Goal: Task Accomplishment & Management: Manage account settings

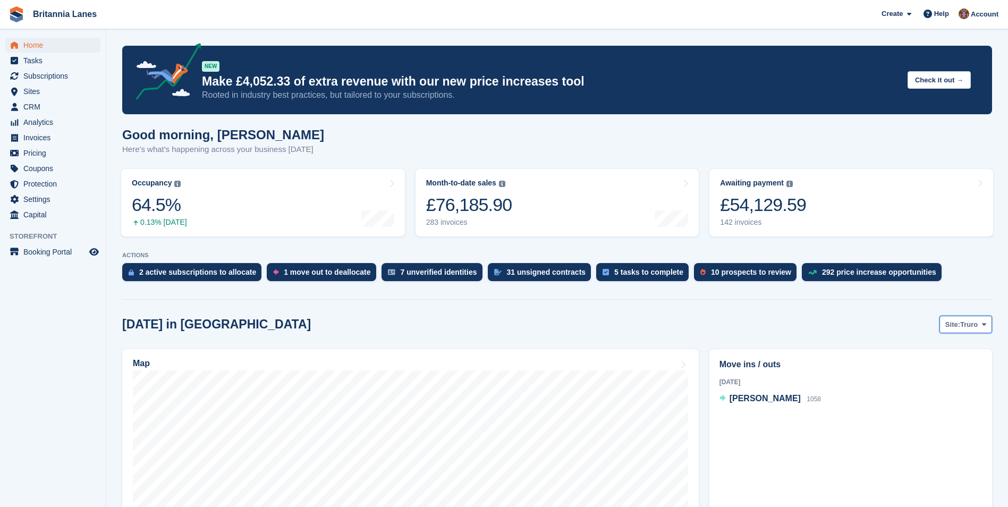
click at [981, 321] on span at bounding box center [984, 324] width 8 height 8
click at [918, 391] on link "[GEOGRAPHIC_DATA]" at bounding box center [939, 387] width 96 height 19
click at [44, 76] on span "Subscriptions" at bounding box center [55, 76] width 64 height 15
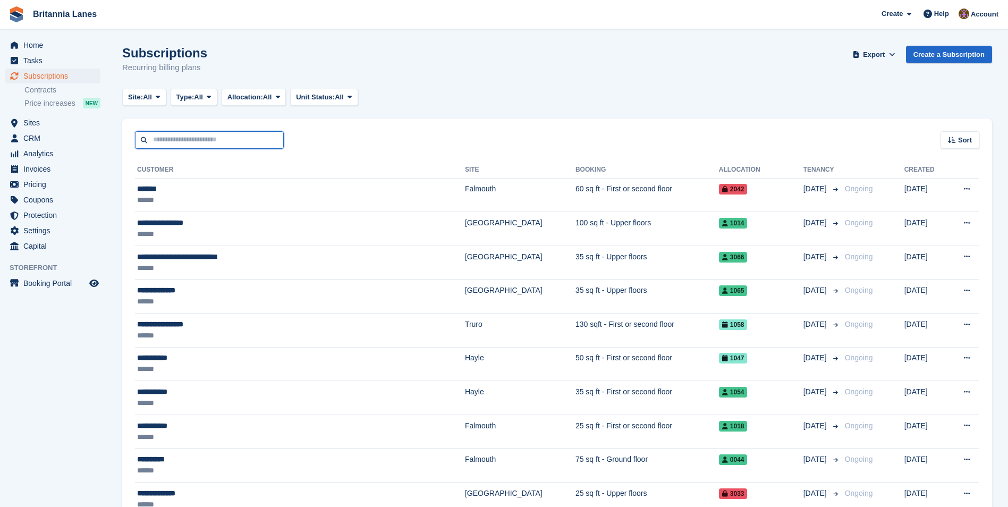
click at [181, 148] on input "text" at bounding box center [209, 140] width 149 height 18
type input "*****"
drag, startPoint x: 188, startPoint y: 141, endPoint x: 60, endPoint y: 145, distance: 128.1
type input "****"
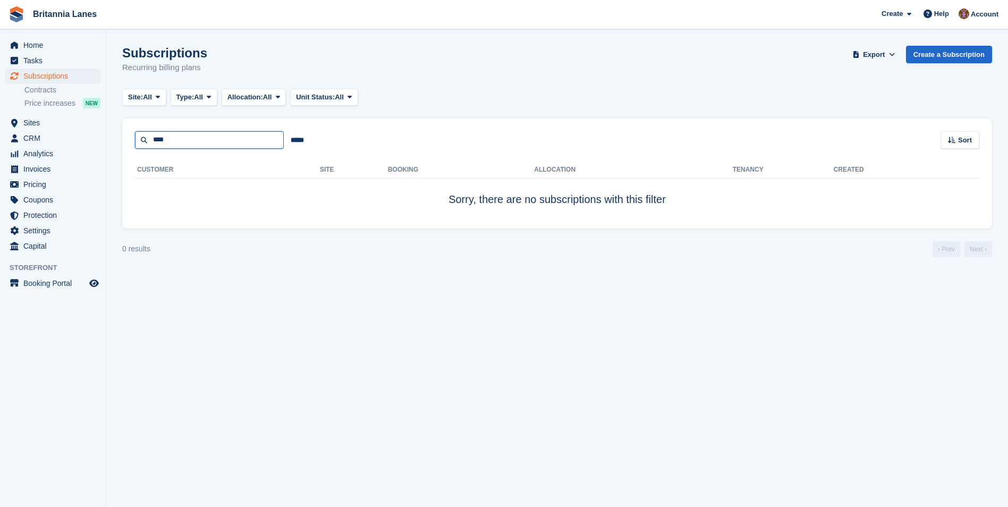
click at [176, 135] on input "****" at bounding box center [209, 140] width 149 height 18
type input "*****"
drag, startPoint x: 177, startPoint y: 138, endPoint x: 89, endPoint y: 135, distance: 88.2
click at [90, 135] on div "Home Tasks Subscriptions Subscriptions Subscriptions Contracts Price increases …" at bounding box center [504, 253] width 1008 height 507
type input "***"
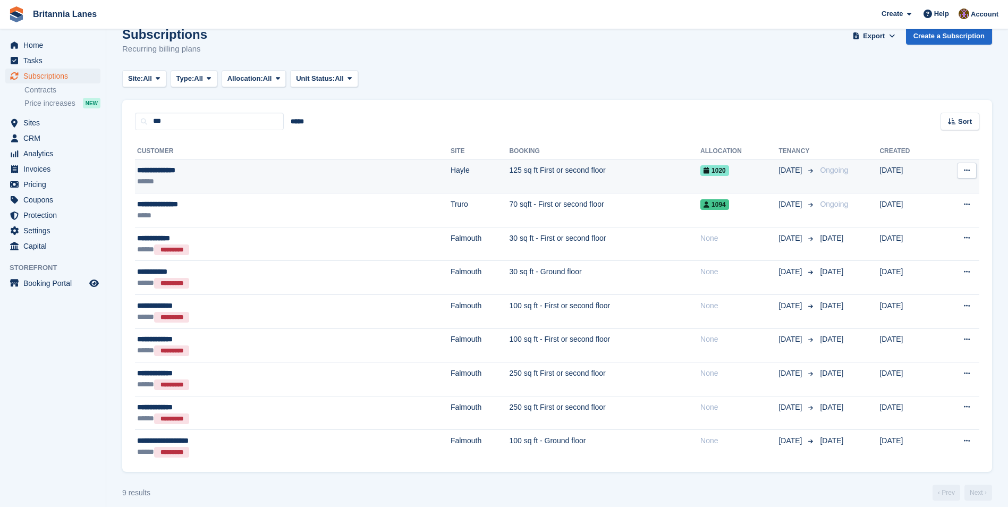
scroll to position [28, 0]
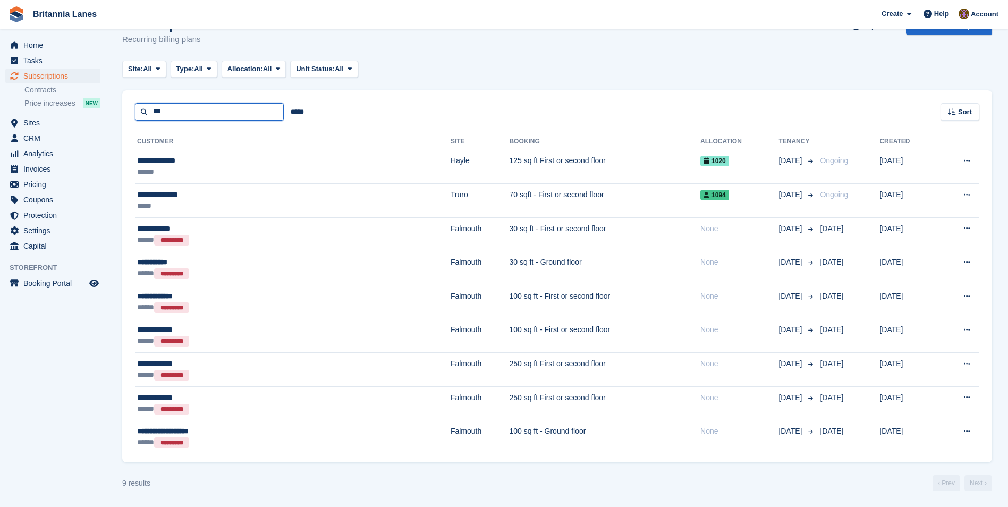
click at [184, 112] on input "***" at bounding box center [209, 112] width 149 height 18
type input "******"
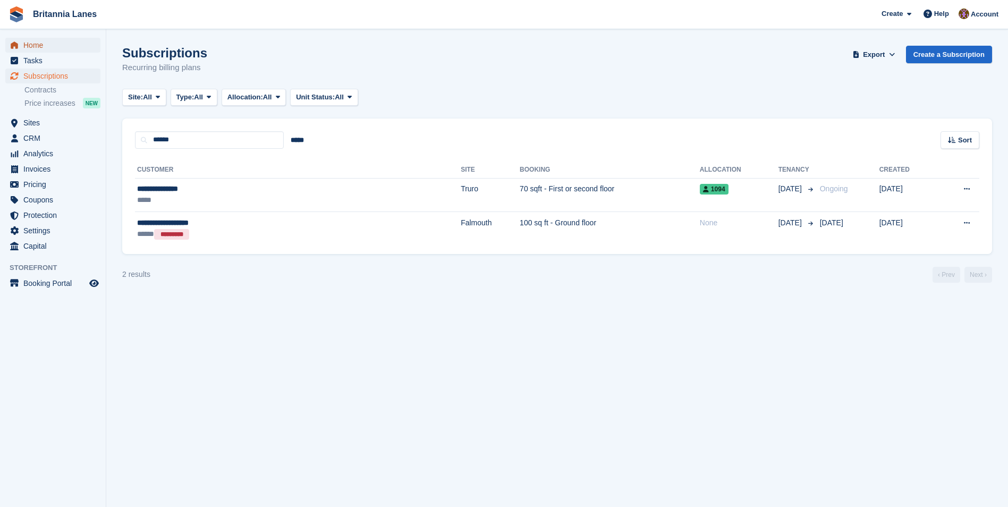
click at [38, 44] on span "Home" at bounding box center [55, 45] width 64 height 15
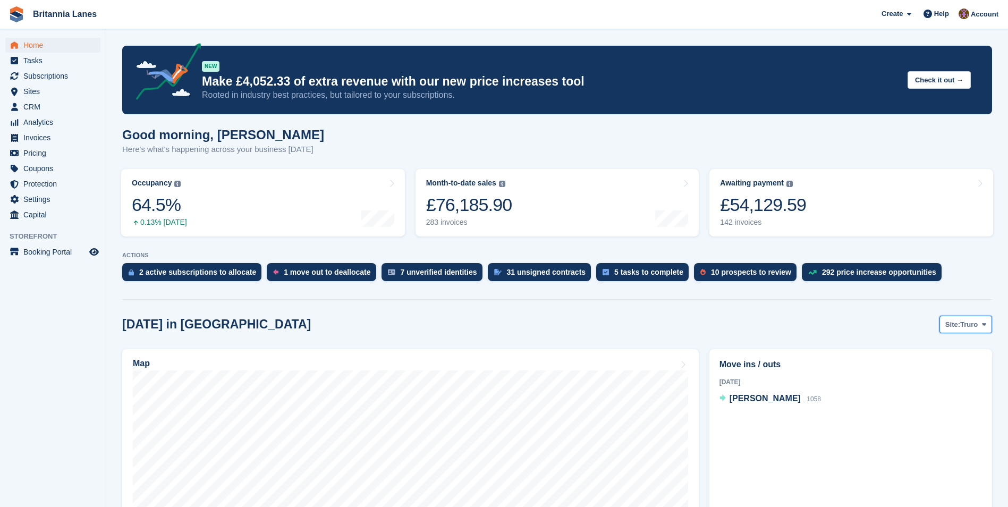
click at [985, 328] on span at bounding box center [984, 324] width 8 height 8
click at [939, 388] on link "[GEOGRAPHIC_DATA]" at bounding box center [939, 387] width 96 height 19
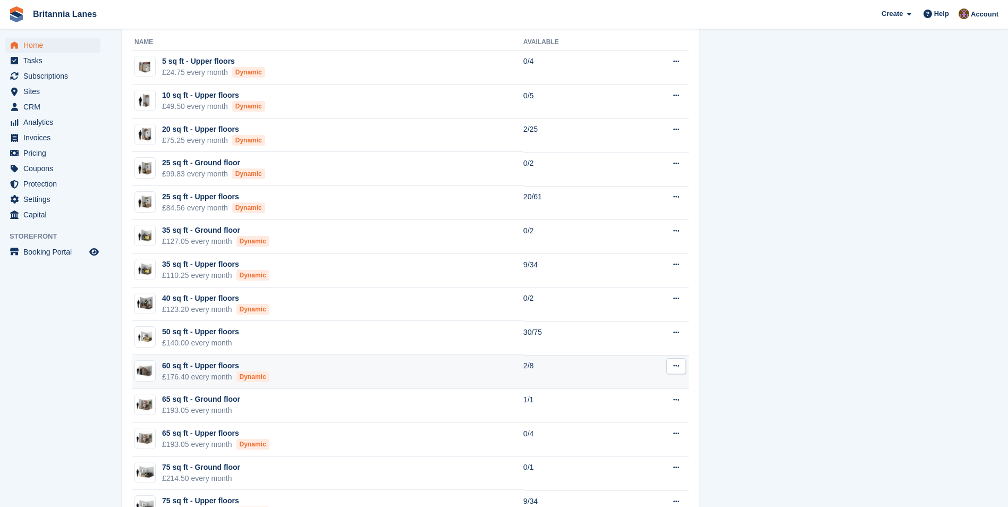
scroll to position [266, 0]
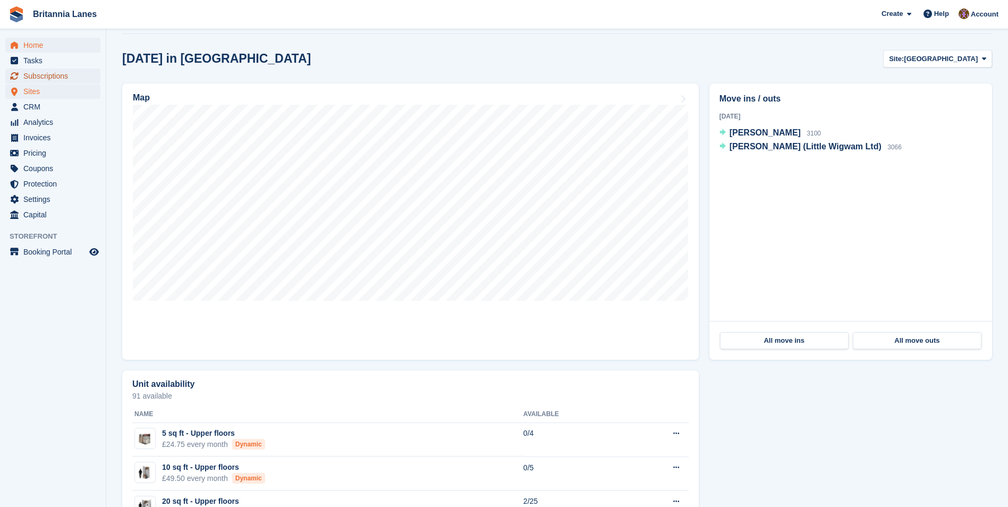
drag, startPoint x: 33, startPoint y: 81, endPoint x: 95, endPoint y: 93, distance: 62.8
click at [34, 81] on span "Subscriptions" at bounding box center [55, 76] width 64 height 15
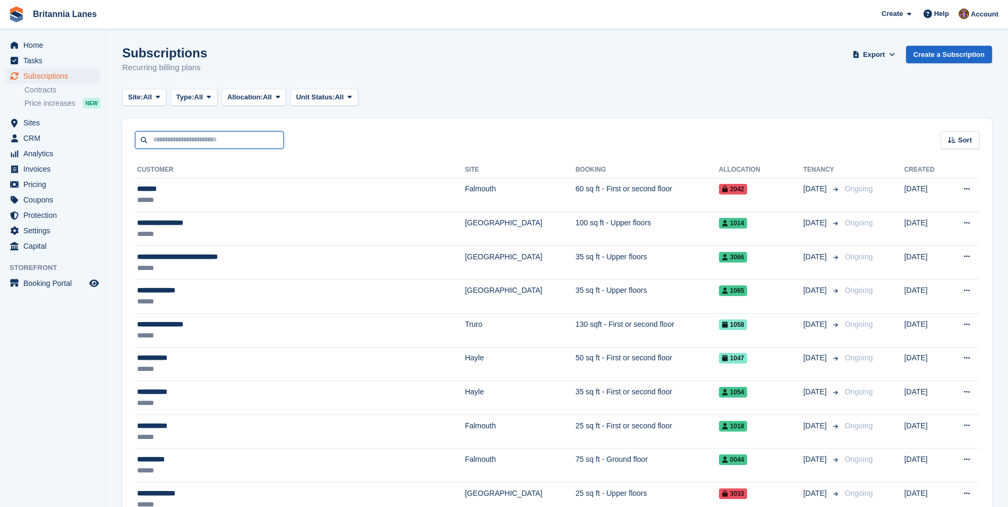
drag, startPoint x: 184, startPoint y: 139, endPoint x: 189, endPoint y: 141, distance: 5.9
click at [184, 139] on input "text" at bounding box center [209, 140] width 149 height 18
click at [190, 135] on input "text" at bounding box center [209, 140] width 149 height 18
type input "*****"
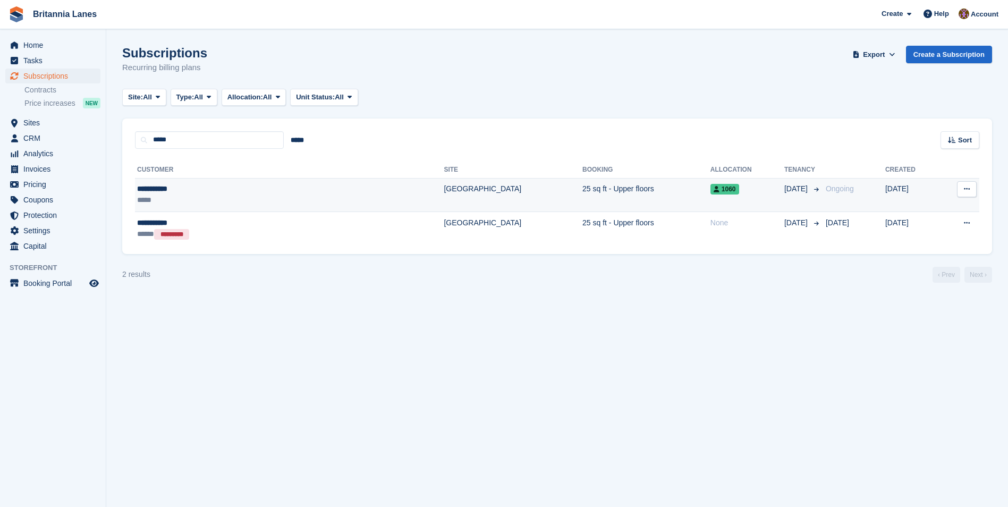
click at [444, 199] on td "[GEOGRAPHIC_DATA]" at bounding box center [513, 195] width 139 height 34
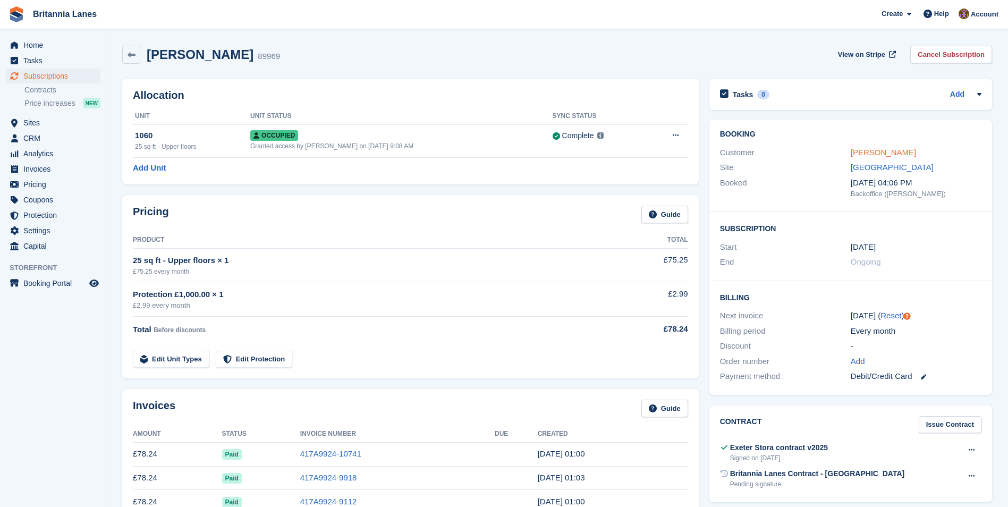
click at [862, 152] on link "[PERSON_NAME]" at bounding box center [882, 152] width 65 height 9
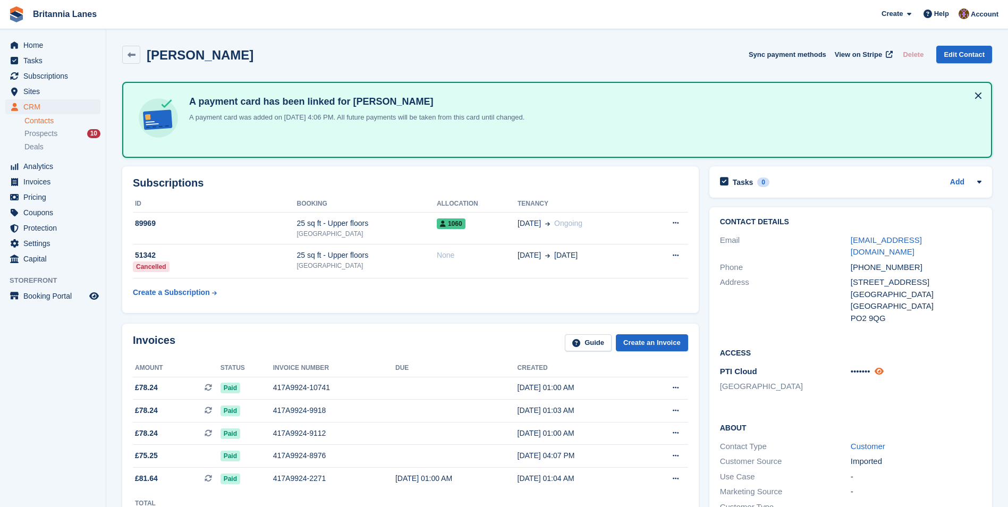
click at [883, 367] on icon at bounding box center [878, 371] width 9 height 8
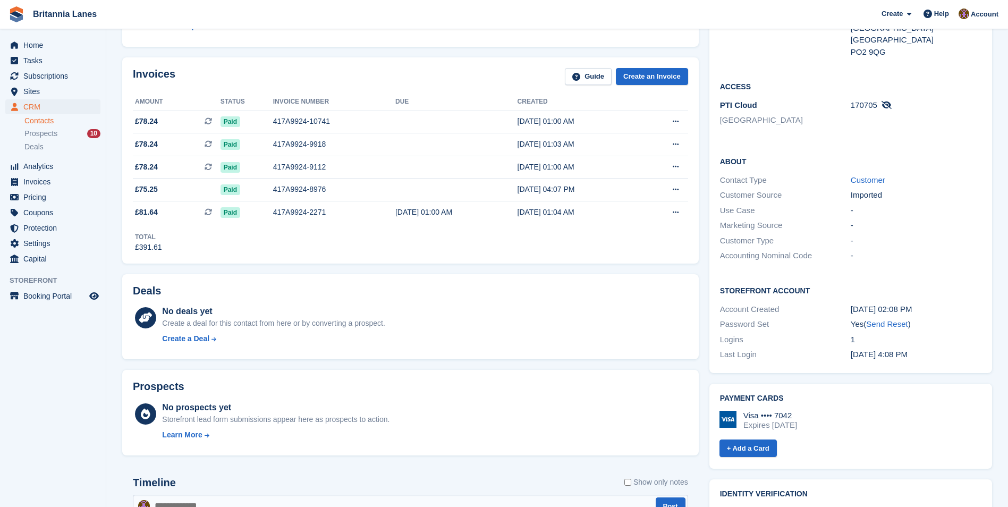
scroll to position [53, 0]
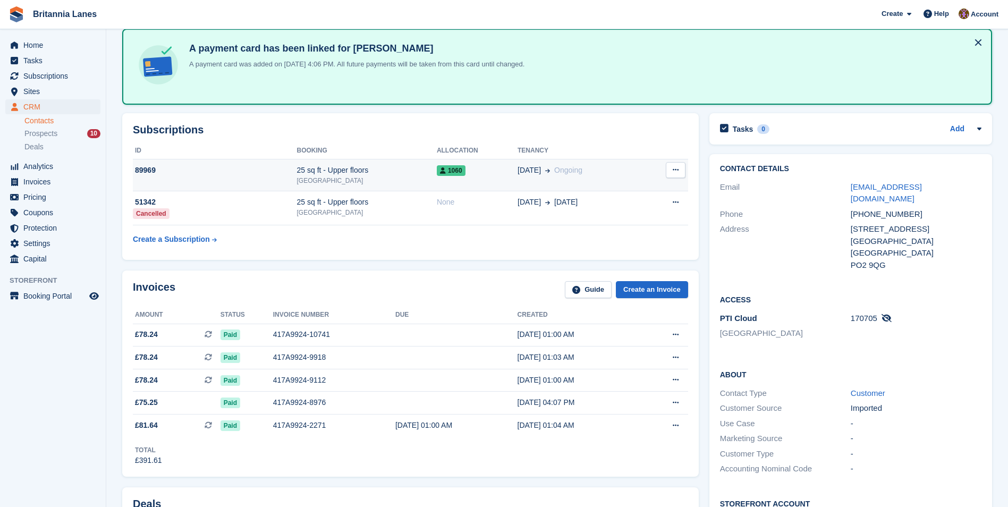
click at [318, 166] on div "25 sq ft - Upper floors" at bounding box center [367, 170] width 140 height 11
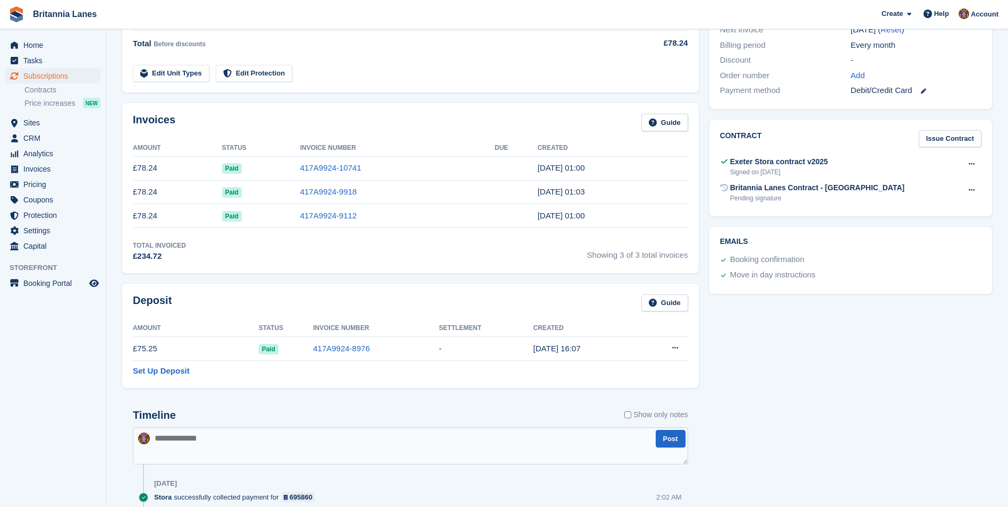
scroll to position [372, 0]
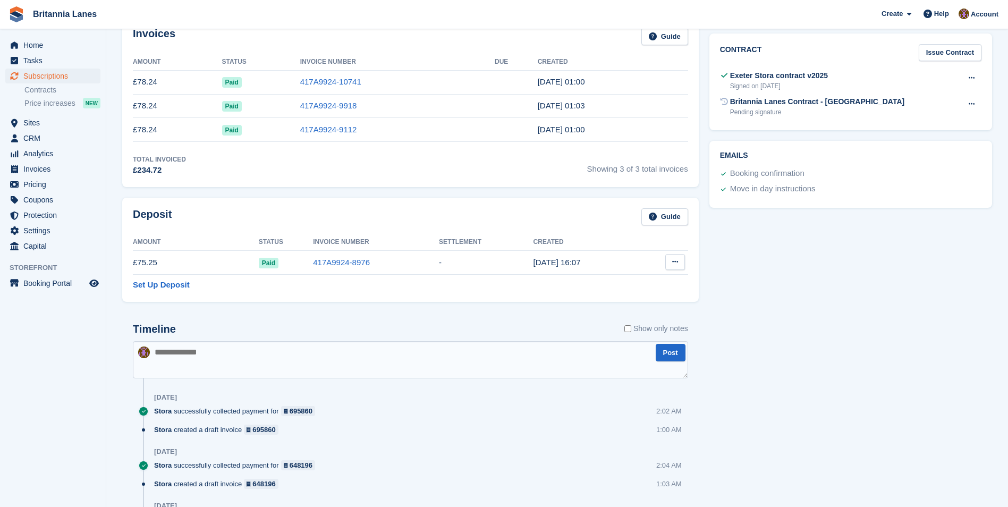
click at [682, 263] on button at bounding box center [675, 262] width 20 height 16
click at [810, 299] on div "Tasks 0 Add No tasks related to Subscription #89969 Booking Customer [PERSON_NA…" at bounding box center [850, 218] width 293 height 1034
click at [22, 47] on link "Home" at bounding box center [52, 45] width 95 height 15
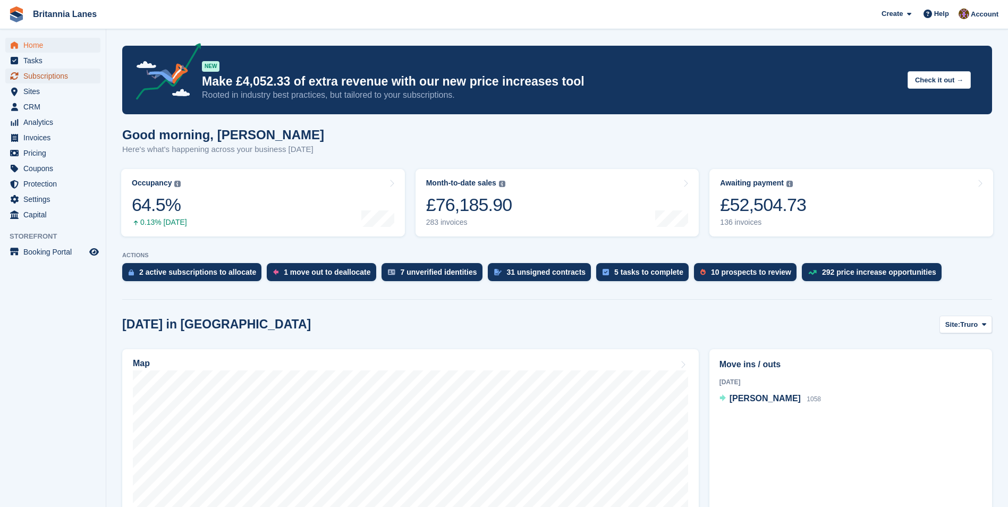
click at [57, 75] on span "Subscriptions" at bounding box center [55, 76] width 64 height 15
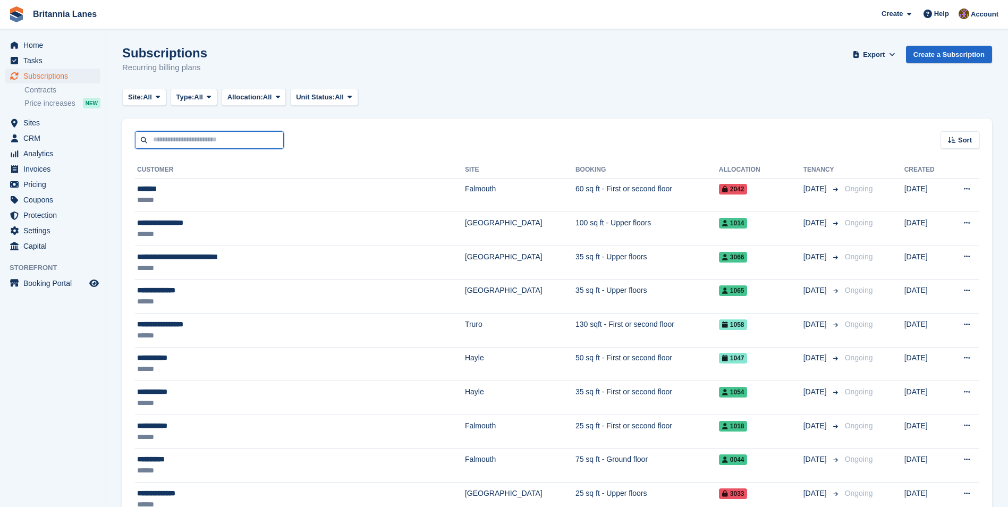
click at [169, 141] on input "text" at bounding box center [209, 140] width 149 height 18
type input "***"
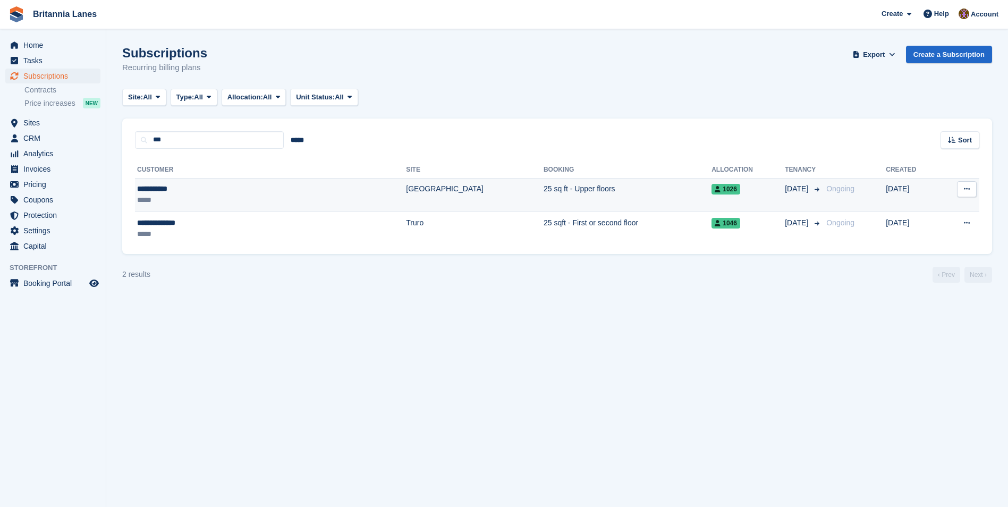
click at [556, 195] on td "25 sq ft - Upper floors" at bounding box center [627, 195] width 168 height 34
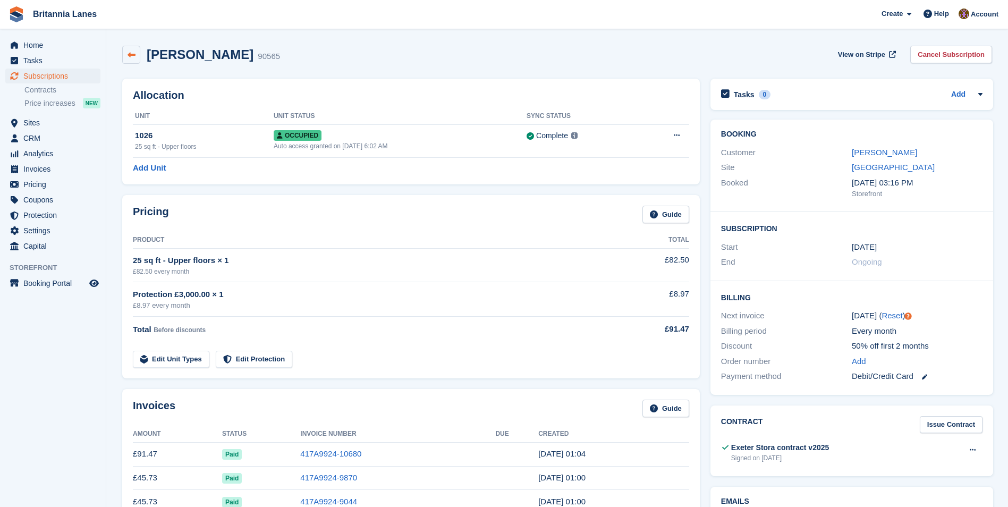
click at [133, 53] on icon at bounding box center [131, 55] width 8 height 8
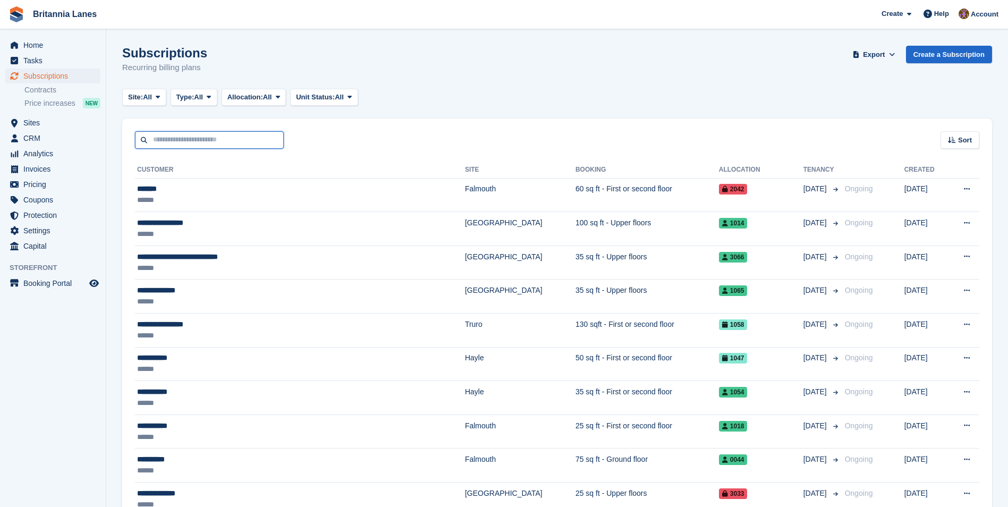
click at [182, 142] on input "text" at bounding box center [209, 140] width 149 height 18
type input "*****"
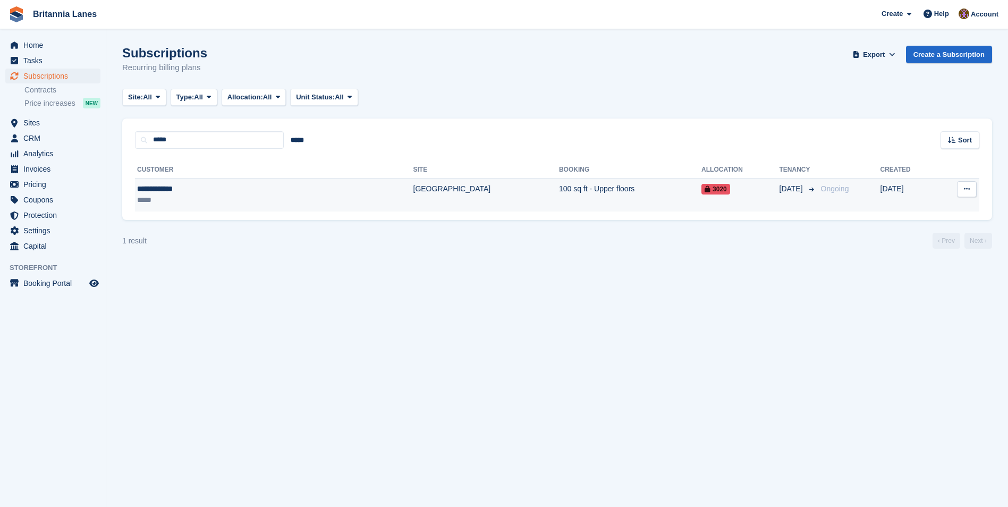
click at [559, 195] on td "100 sq ft - Upper floors" at bounding box center [630, 194] width 142 height 33
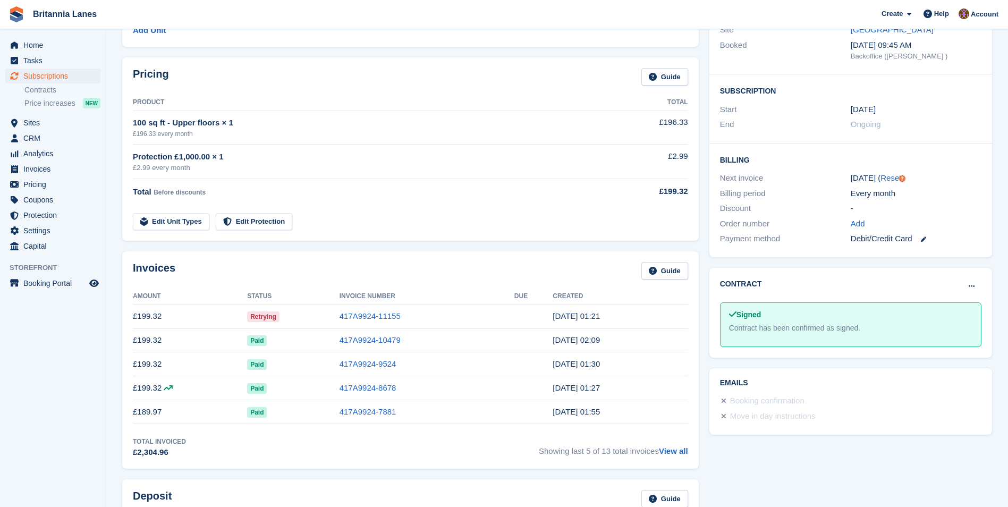
scroll to position [53, 0]
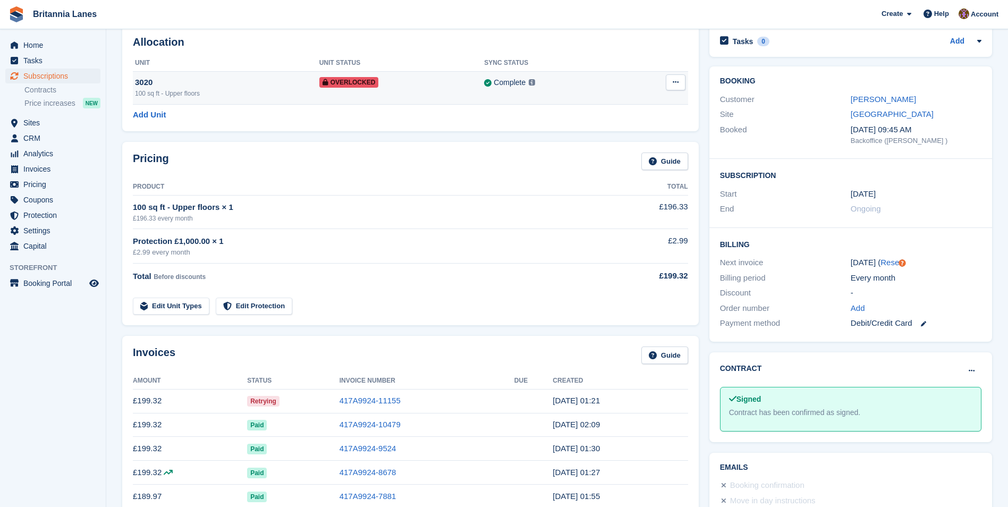
click at [675, 79] on icon at bounding box center [675, 82] width 6 height 7
click at [618, 104] on p "Remove Overlock" at bounding box center [634, 103] width 92 height 14
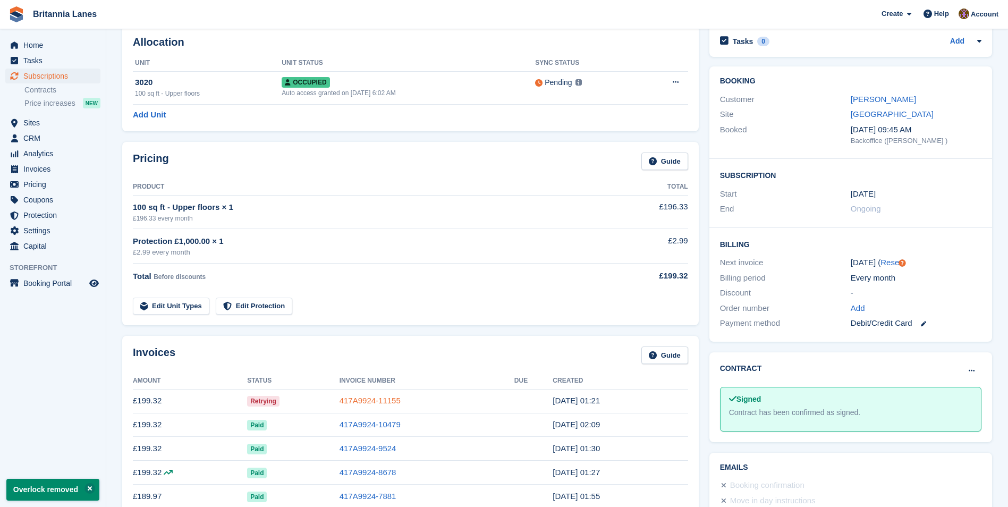
click at [382, 398] on link "417A9924-11155" at bounding box center [369, 400] width 61 height 9
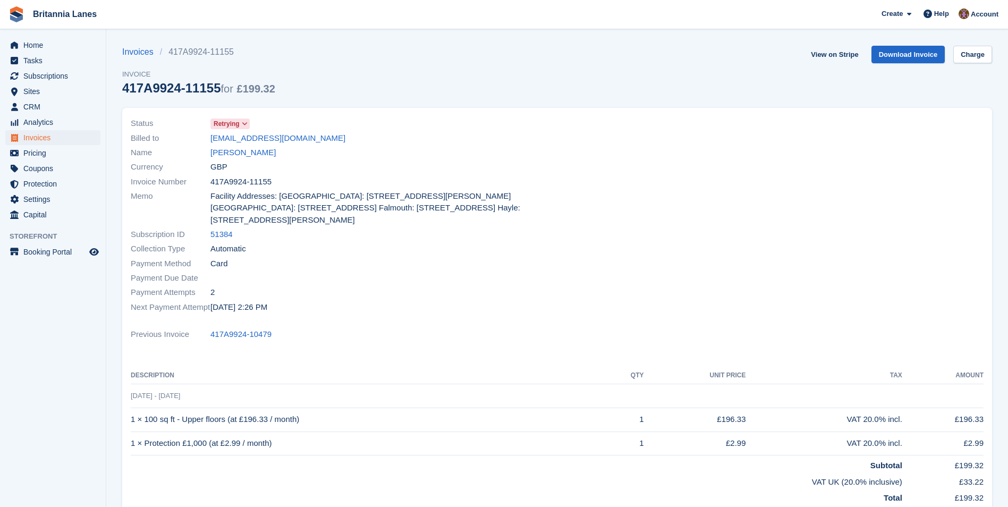
click at [242, 127] on span at bounding box center [245, 124] width 8 height 8
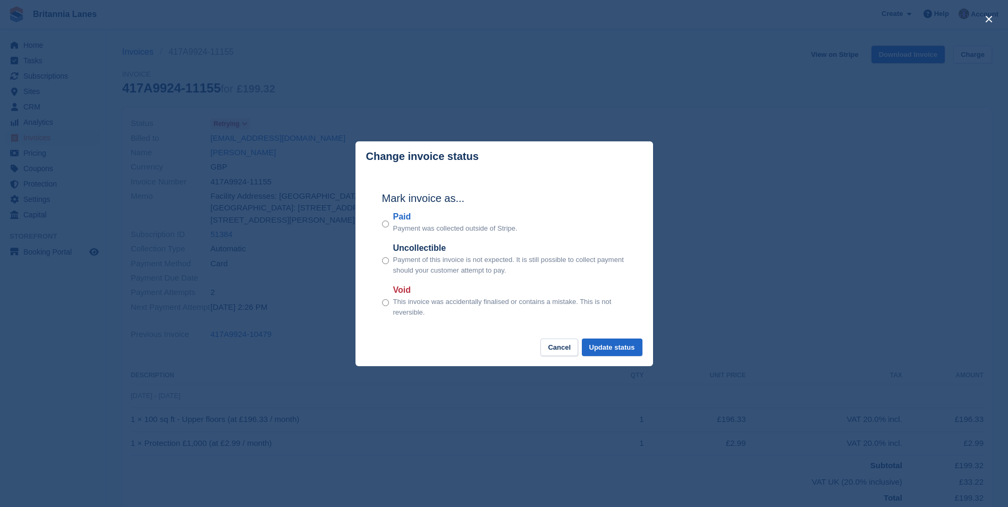
click at [404, 220] on label "Paid" at bounding box center [455, 216] width 124 height 13
click at [620, 342] on button "Update status" at bounding box center [612, 347] width 61 height 18
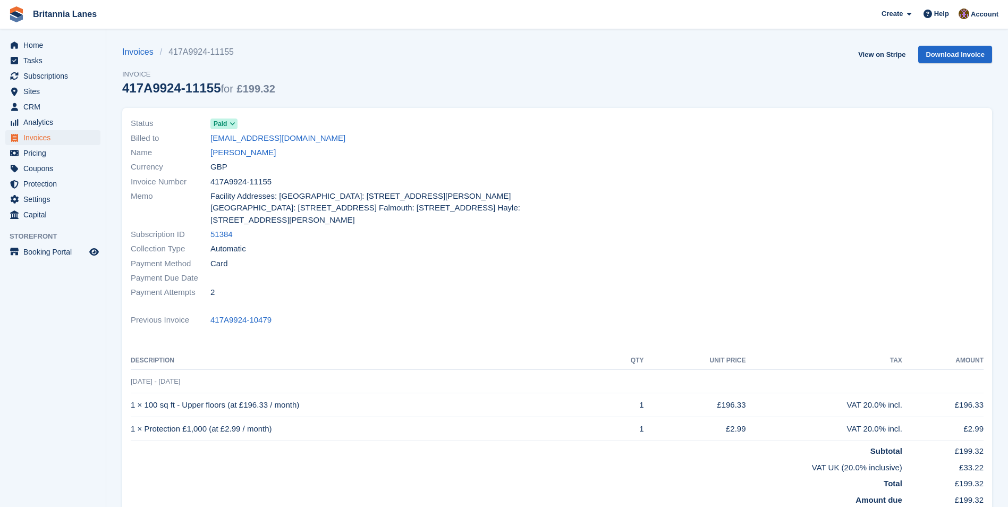
drag, startPoint x: 273, startPoint y: 180, endPoint x: 206, endPoint y: 186, distance: 67.8
click at [206, 186] on div "Invoice Number 417A9924-11155" at bounding box center [341, 181] width 420 height 14
drag, startPoint x: 206, startPoint y: 186, endPoint x: 226, endPoint y: 186, distance: 20.2
copy div "417A9924-11155"
